Goal: Find specific page/section: Find specific page/section

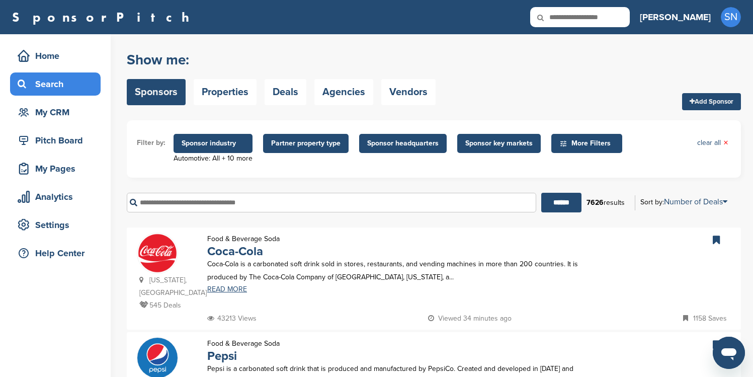
click at [398, 141] on span "Sponsor headquarters" at bounding box center [402, 143] width 71 height 11
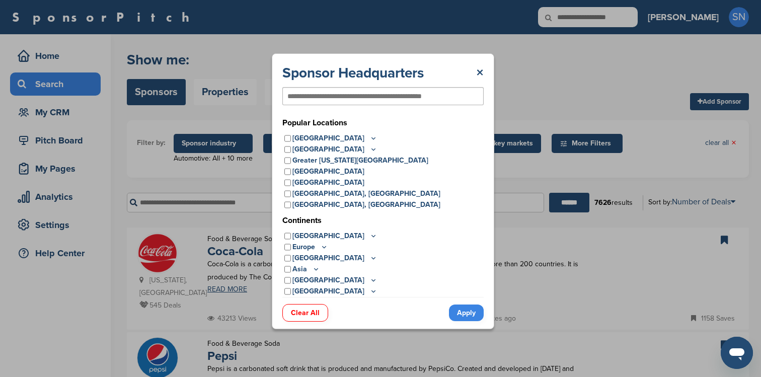
click at [315, 289] on p "[GEOGRAPHIC_DATA]" at bounding box center [334, 291] width 85 height 11
click at [369, 292] on icon at bounding box center [373, 291] width 8 height 9
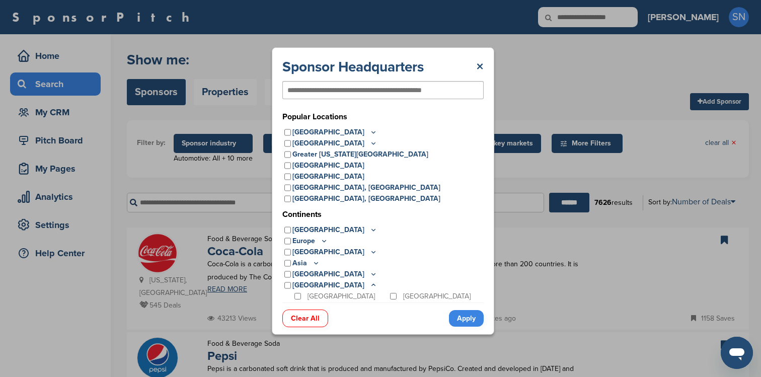
click at [369, 272] on icon at bounding box center [373, 274] width 8 height 9
click at [316, 262] on icon at bounding box center [316, 263] width 8 height 9
click at [369, 253] on icon at bounding box center [373, 251] width 8 height 9
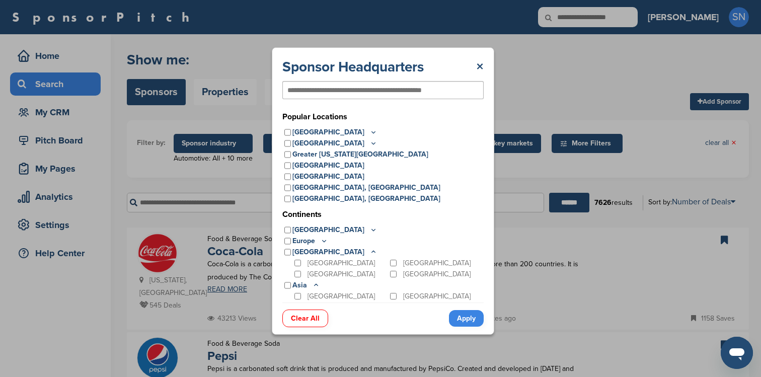
click at [321, 241] on icon at bounding box center [324, 240] width 8 height 9
click at [369, 230] on icon at bounding box center [373, 229] width 8 height 9
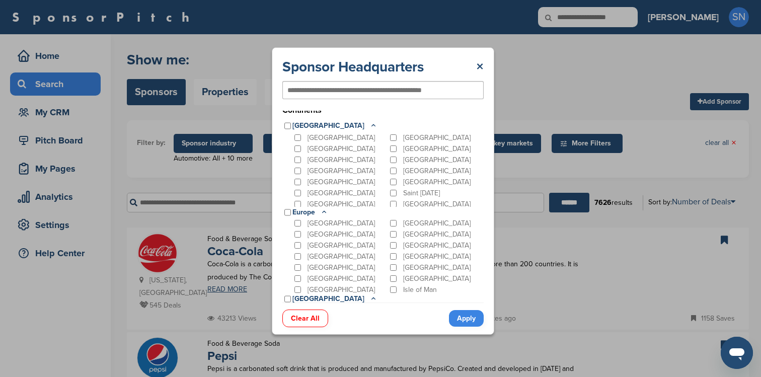
scroll to position [13, 0]
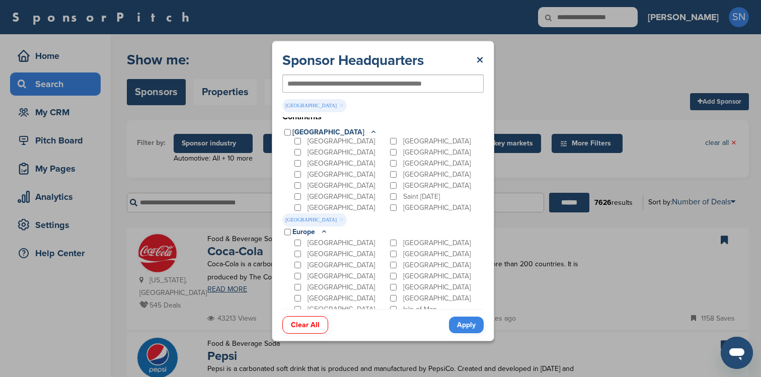
click at [369, 131] on icon at bounding box center [373, 132] width 8 height 9
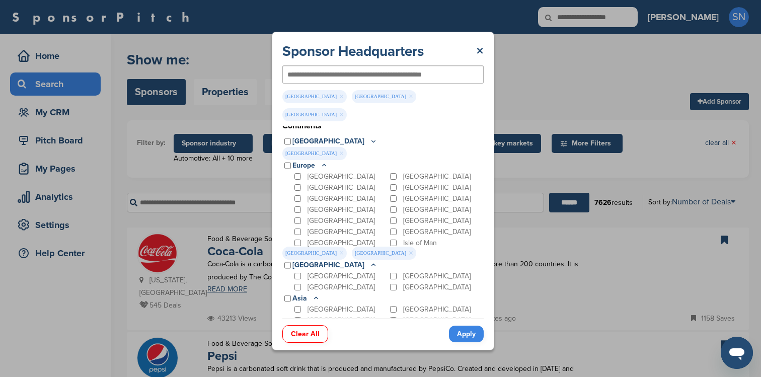
click at [324, 164] on icon at bounding box center [324, 165] width 4 height 2
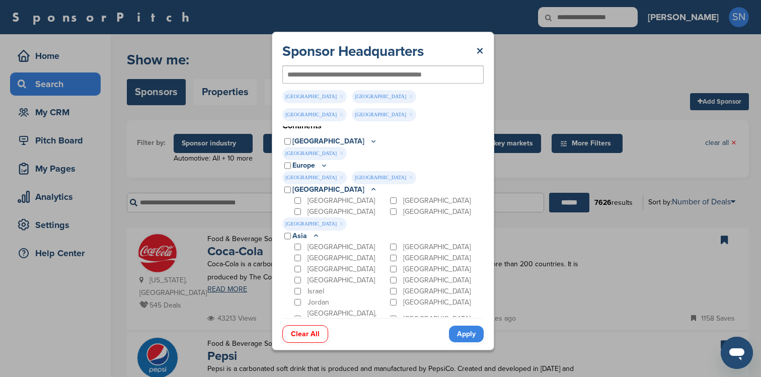
click at [369, 185] on icon at bounding box center [373, 189] width 8 height 9
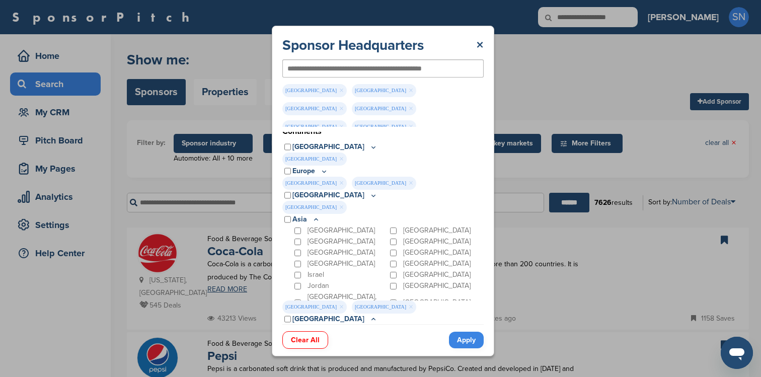
click at [316, 215] on icon at bounding box center [316, 219] width 8 height 9
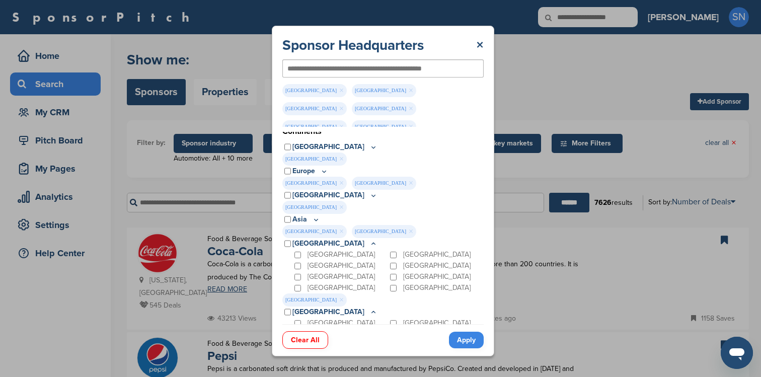
click at [372, 242] on icon at bounding box center [374, 243] width 4 height 2
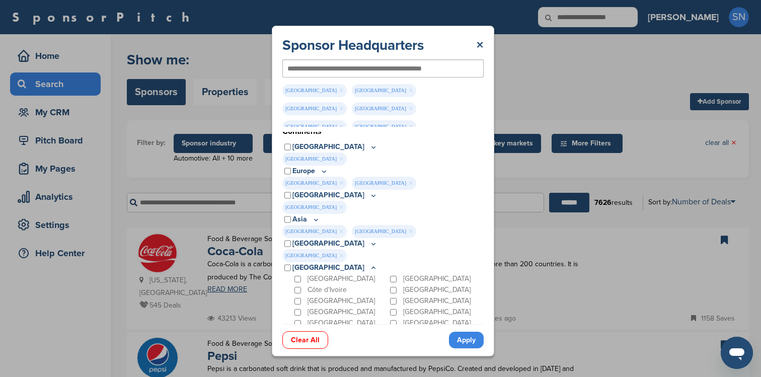
scroll to position [120, 0]
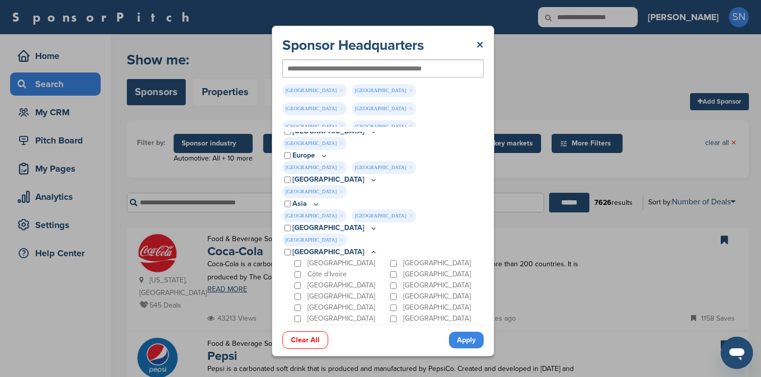
click at [372, 251] on icon at bounding box center [374, 252] width 4 height 2
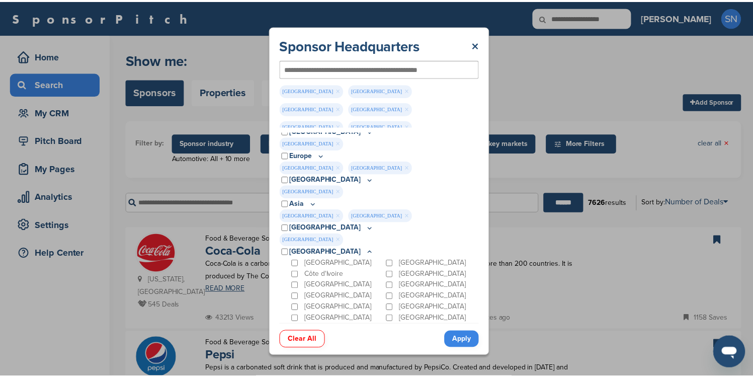
scroll to position [53, 0]
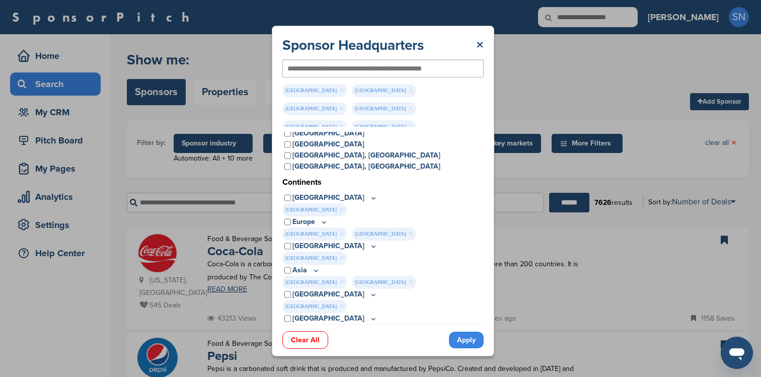
click at [459, 335] on link "Apply" at bounding box center [466, 339] width 35 height 17
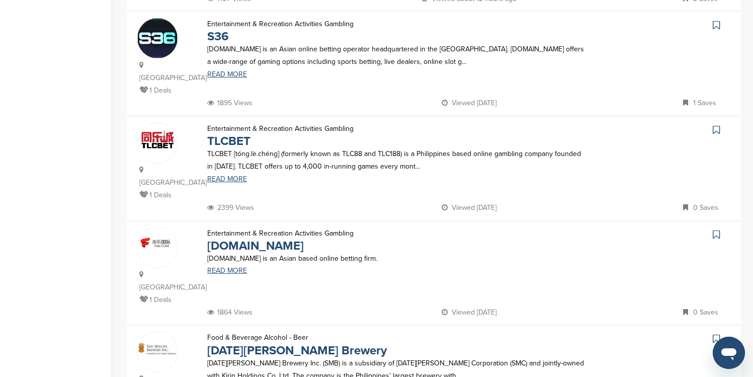
scroll to position [855, 0]
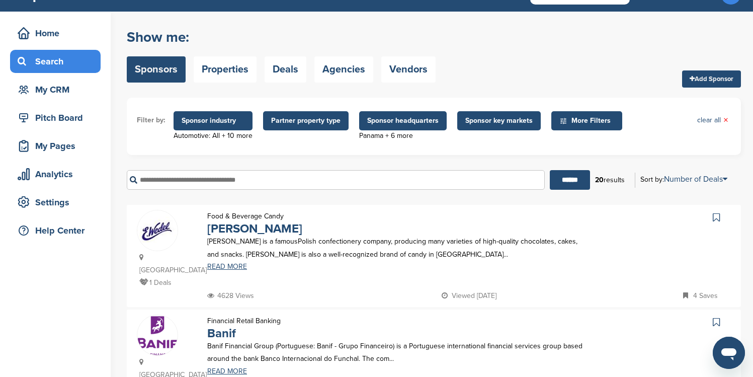
scroll to position [20, 0]
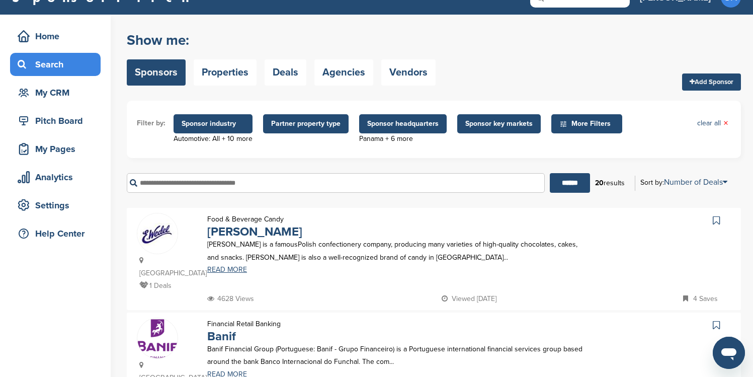
click at [411, 122] on span "Sponsor headquarters" at bounding box center [402, 123] width 71 height 11
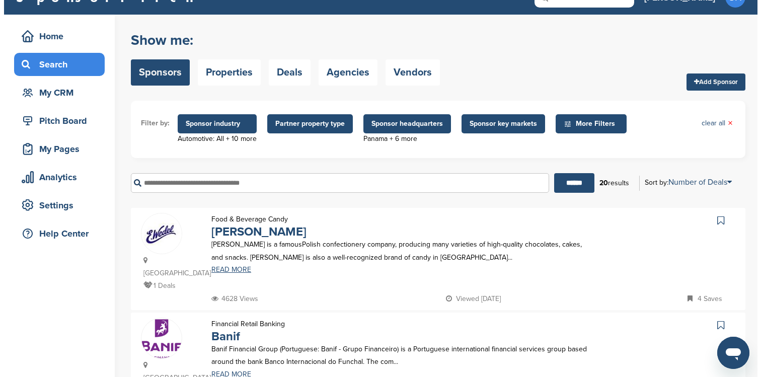
scroll to position [0, 0]
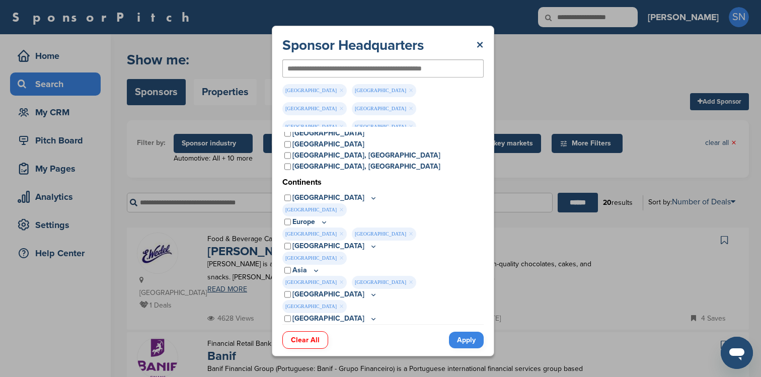
click at [304, 332] on link "Clear All" at bounding box center [305, 340] width 46 height 18
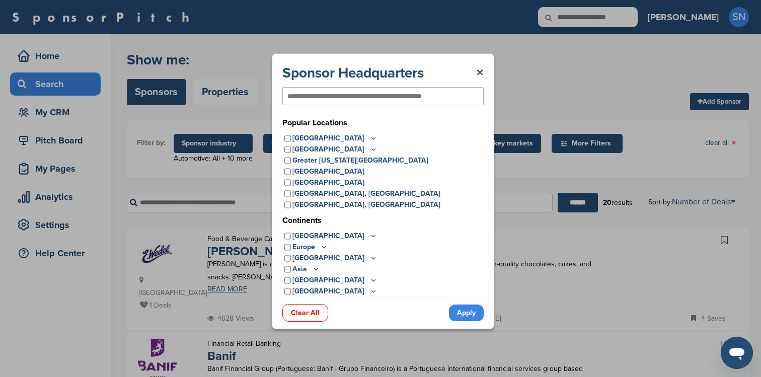
click at [468, 310] on link "Apply" at bounding box center [466, 312] width 35 height 17
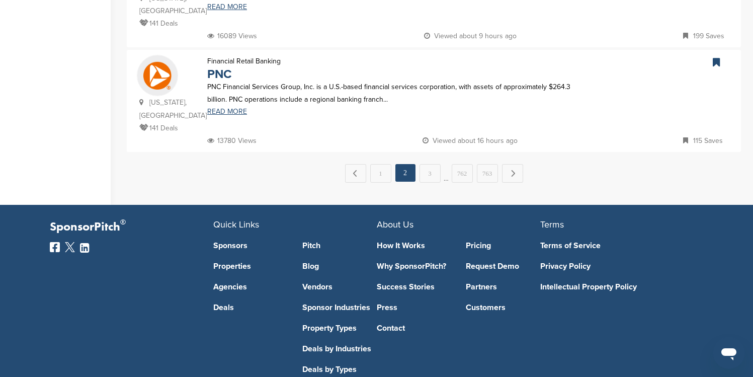
scroll to position [1111, 0]
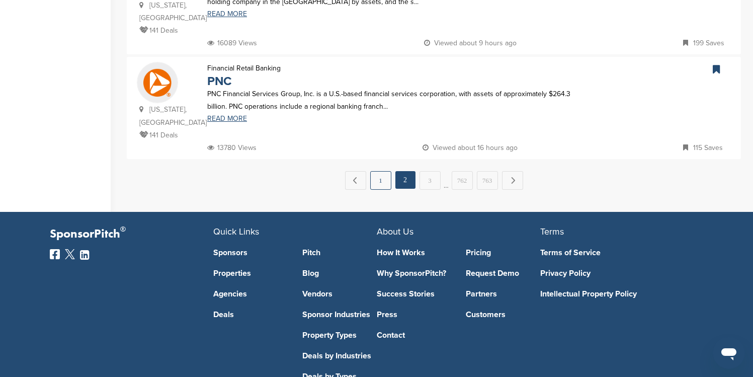
click at [382, 171] on link "1" at bounding box center [380, 180] width 21 height 19
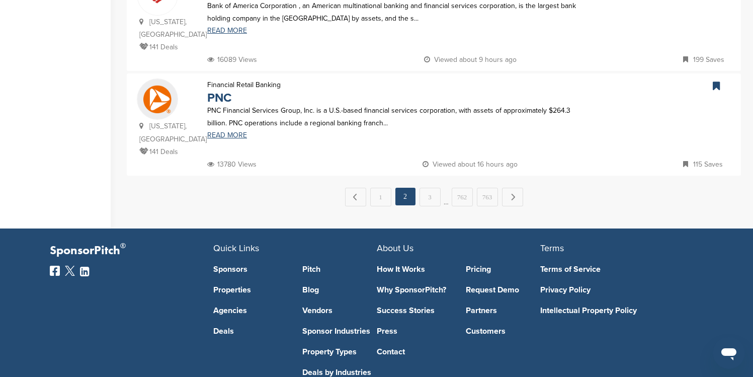
scroll to position [0, 0]
